Goal: Information Seeking & Learning: Learn about a topic

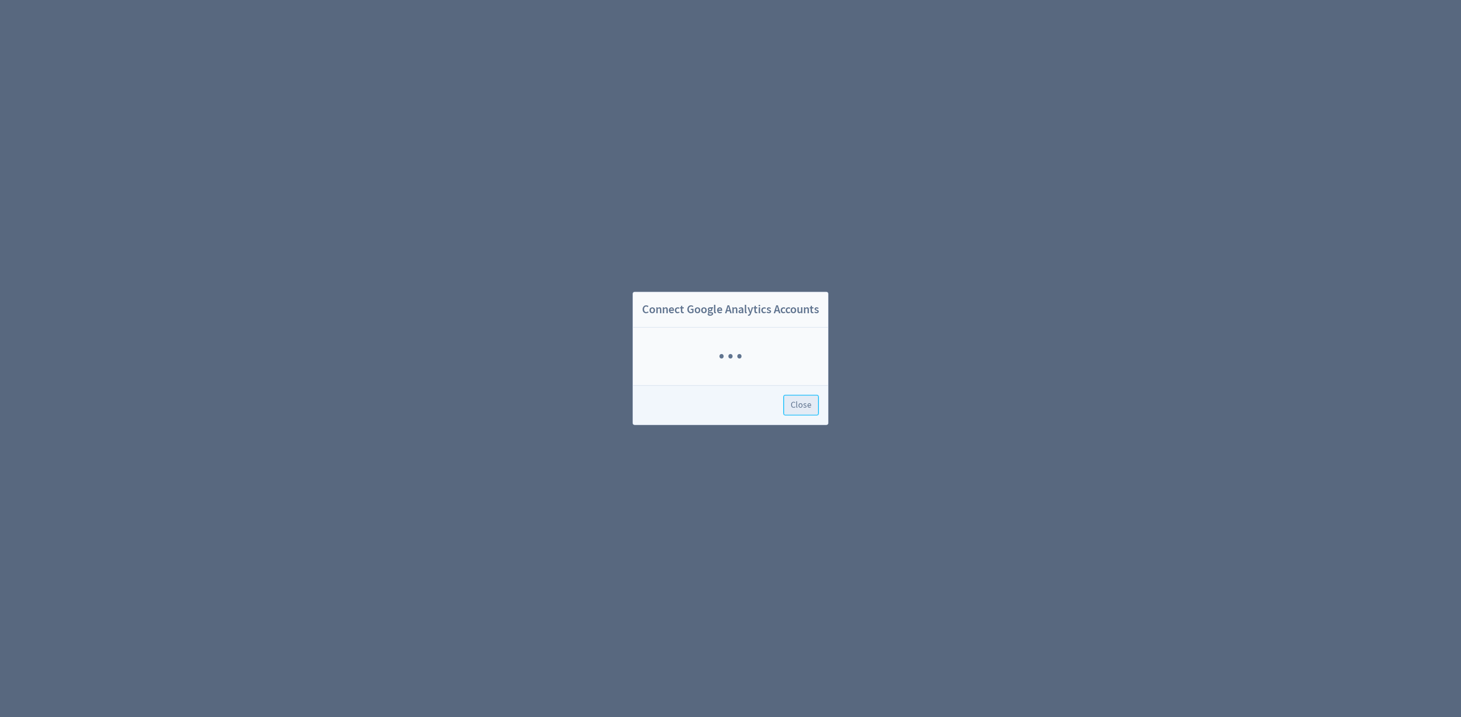
click at [806, 401] on span "Close" at bounding box center [801, 405] width 21 height 9
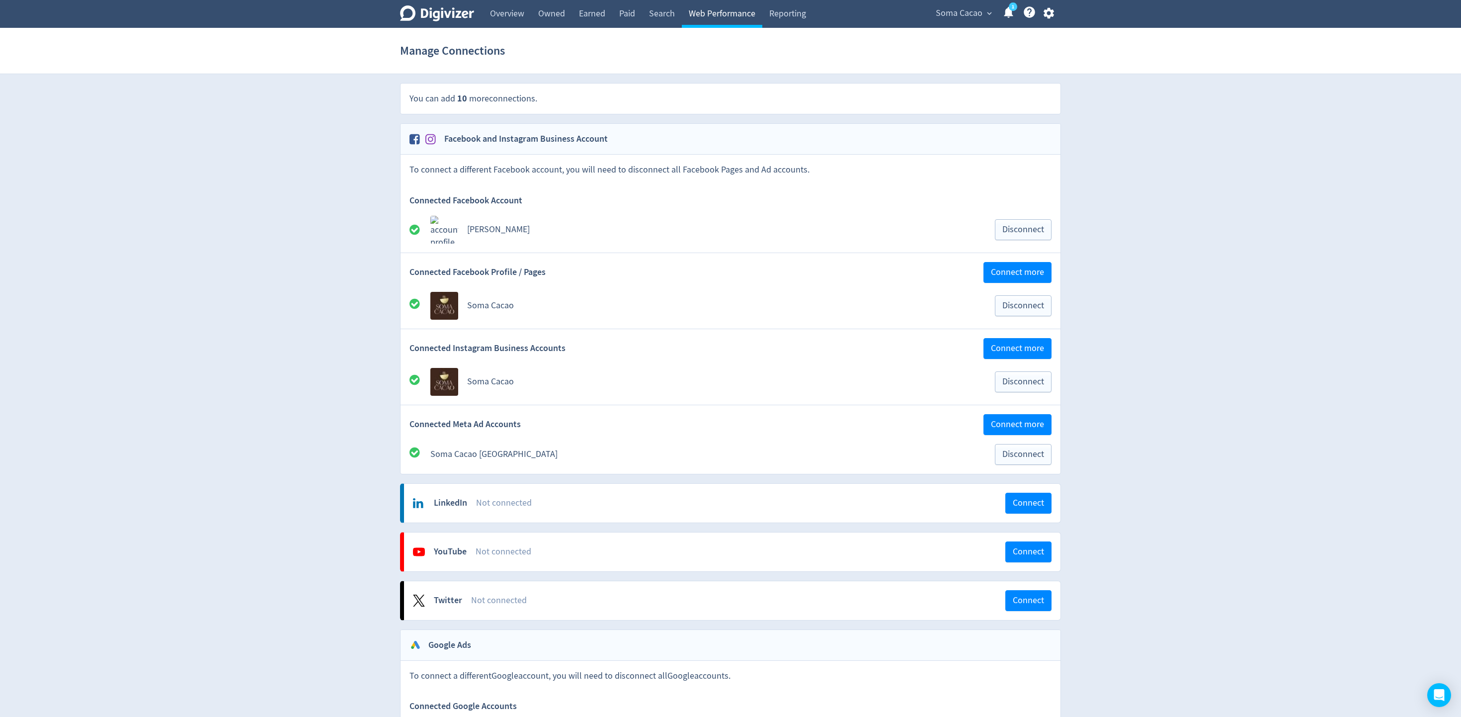
click at [711, 14] on link "Web Performance" at bounding box center [722, 14] width 80 height 28
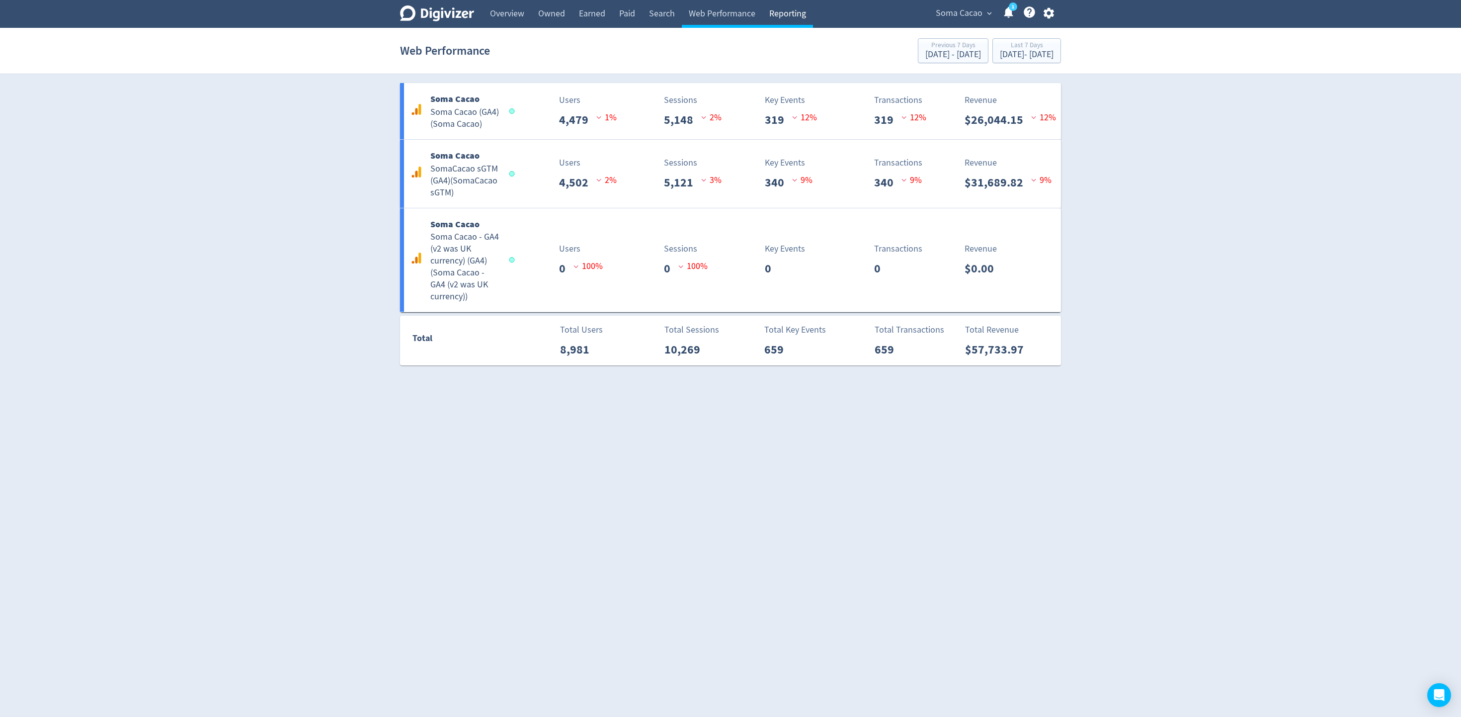
click at [789, 19] on link "Reporting" at bounding box center [787, 14] width 51 height 28
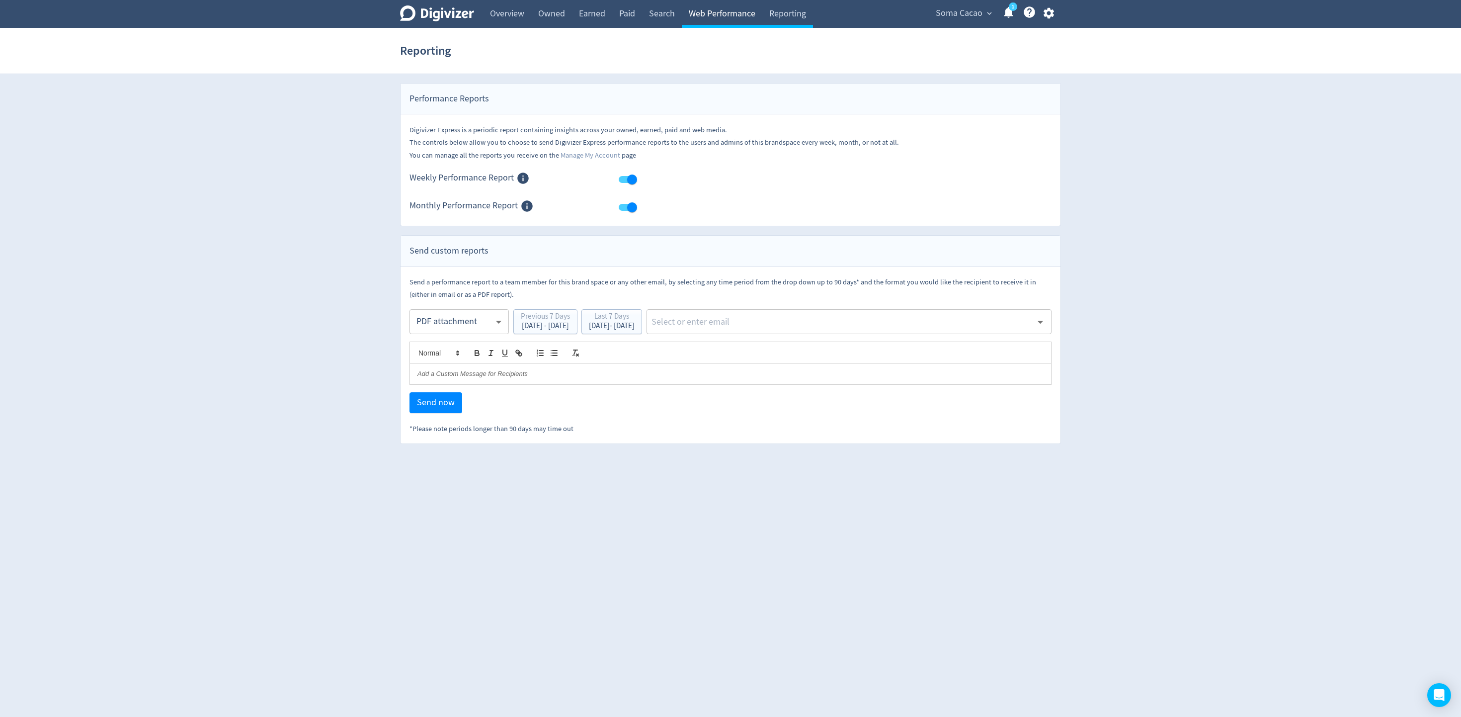
click at [743, 23] on link "Web Performance" at bounding box center [722, 14] width 80 height 28
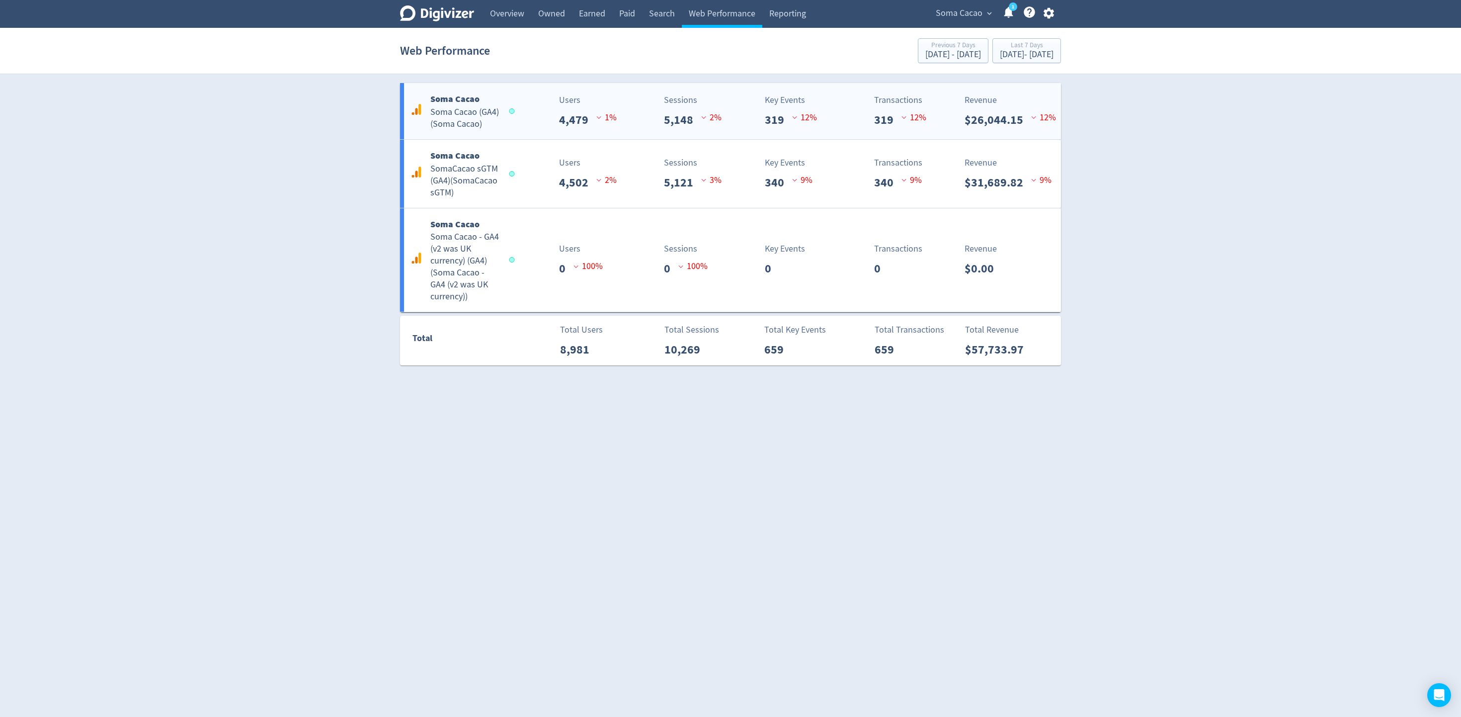
click at [636, 118] on div "Sessions 5,148 2 %" at bounding box center [677, 110] width 109 height 35
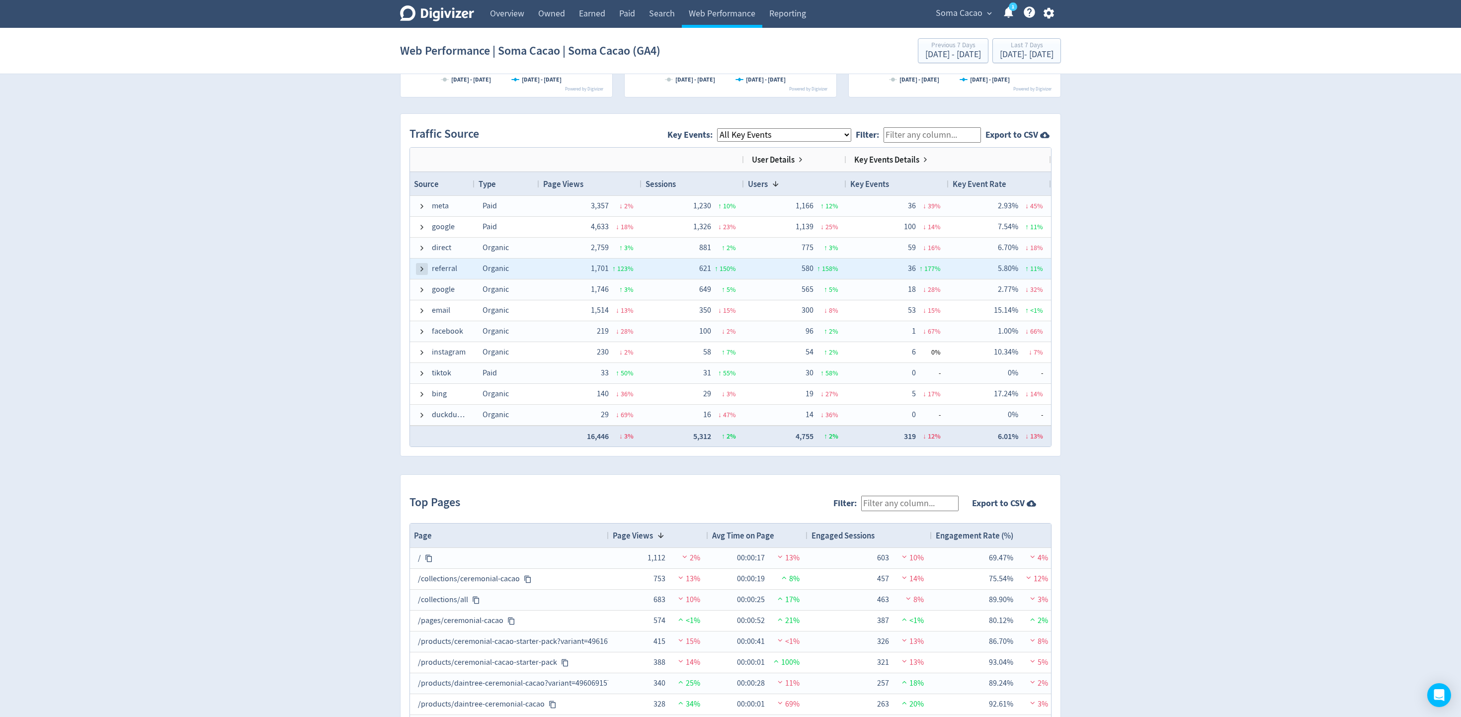
click at [420, 271] on span at bounding box center [422, 269] width 8 height 8
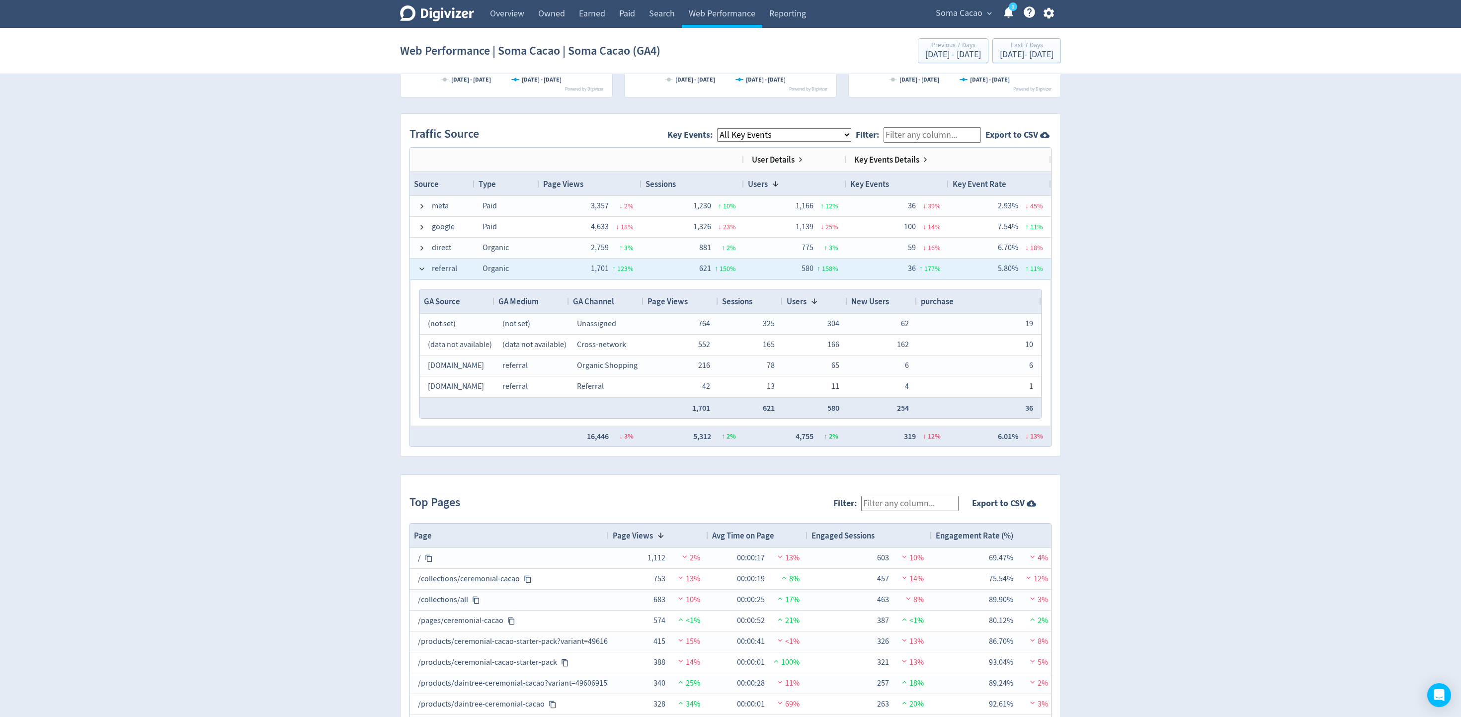
click at [420, 271] on span at bounding box center [422, 269] width 8 height 8
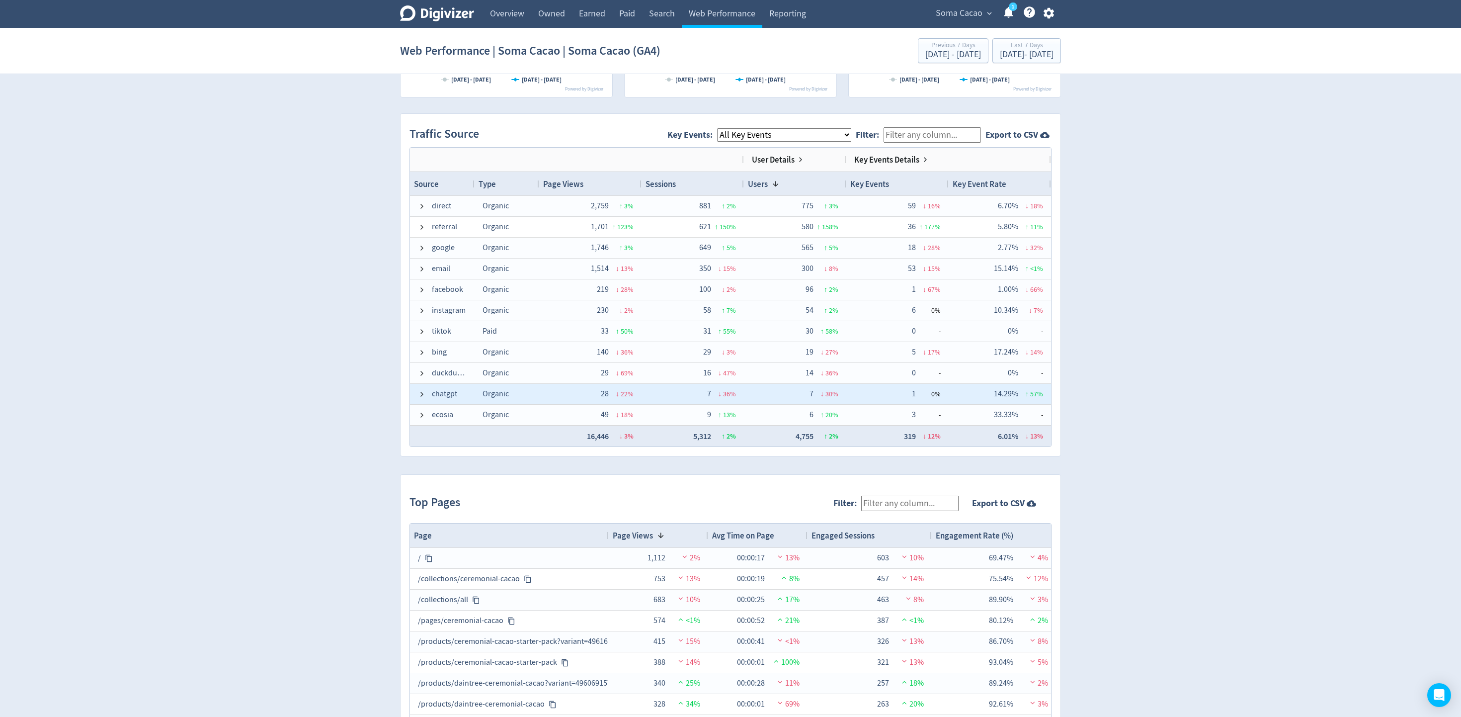
scroll to position [63, 0]
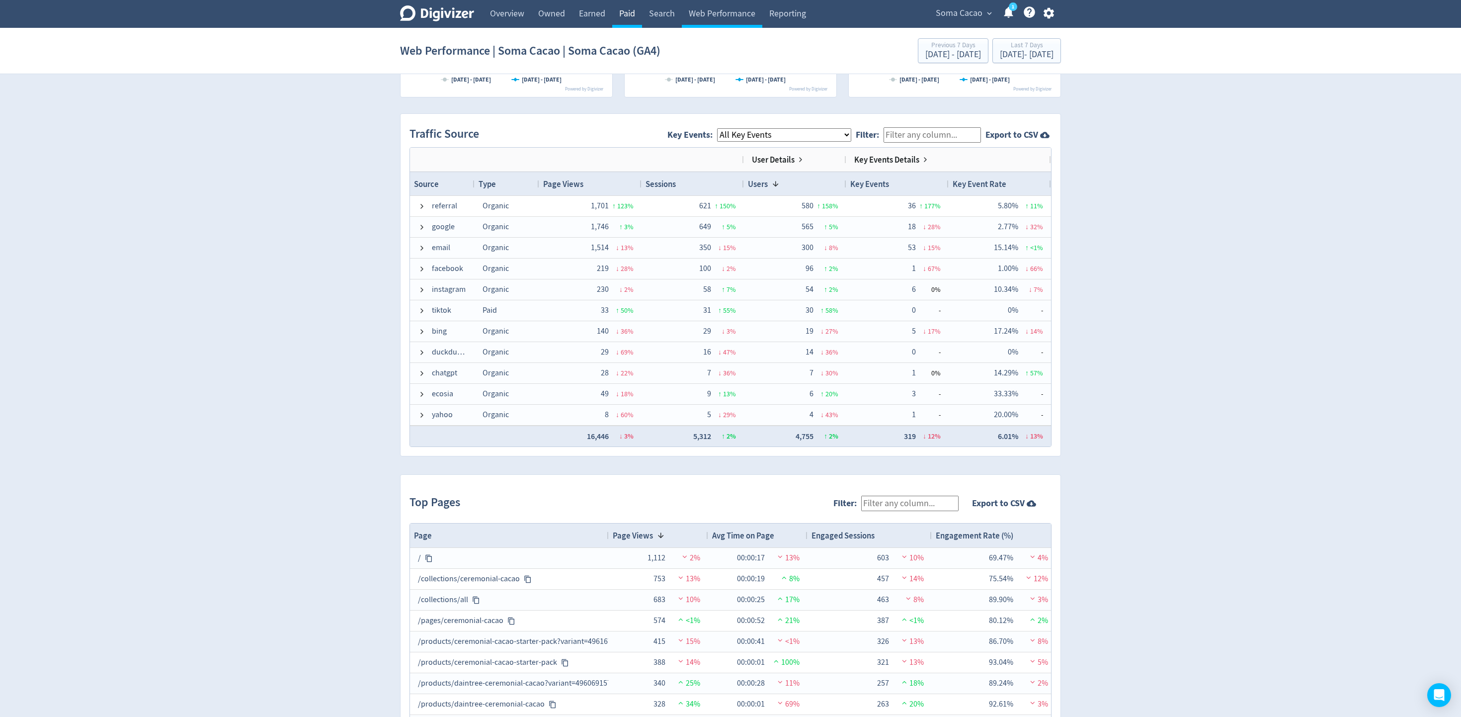
click at [620, 17] on link "Paid" at bounding box center [627, 14] width 30 height 28
